Goal: Transaction & Acquisition: Book appointment/travel/reservation

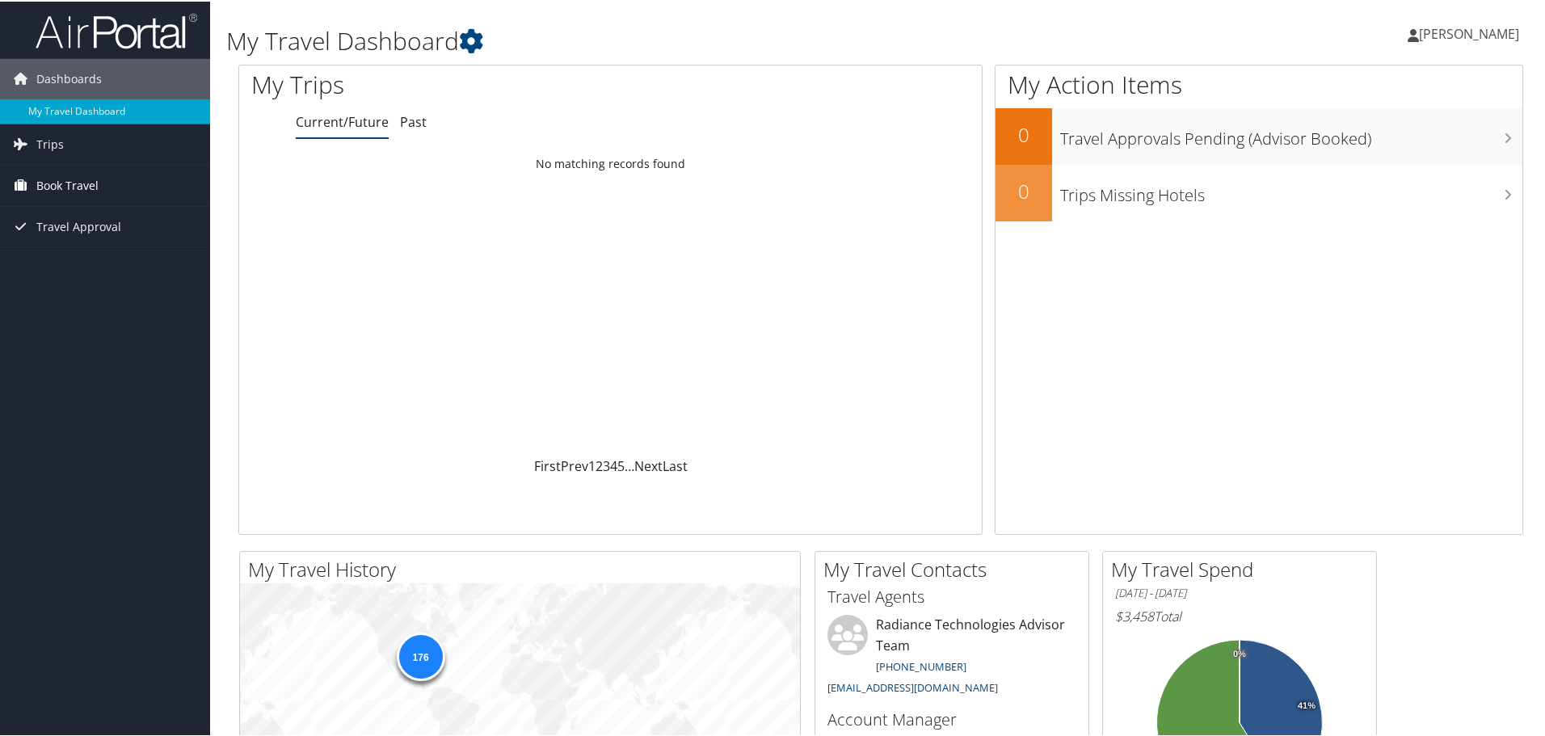
click at [77, 186] on span "Book Travel" at bounding box center [67, 184] width 62 height 40
click at [112, 263] on link "Book/Manage Online Trips" at bounding box center [105, 265] width 210 height 24
